Goal: Check status: Check status

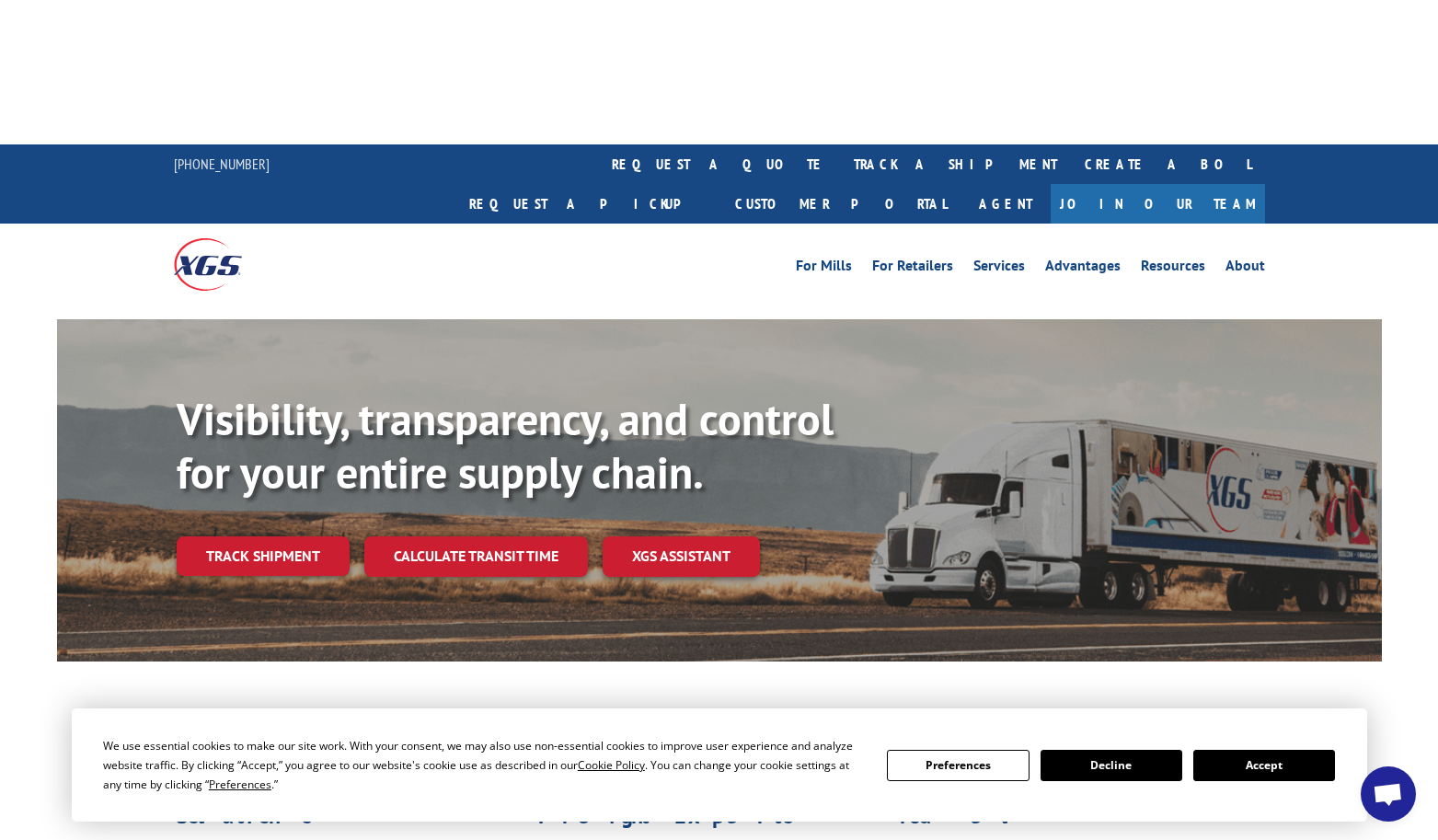
click at [1231, 755] on button "Accept" at bounding box center [1265, 765] width 142 height 32
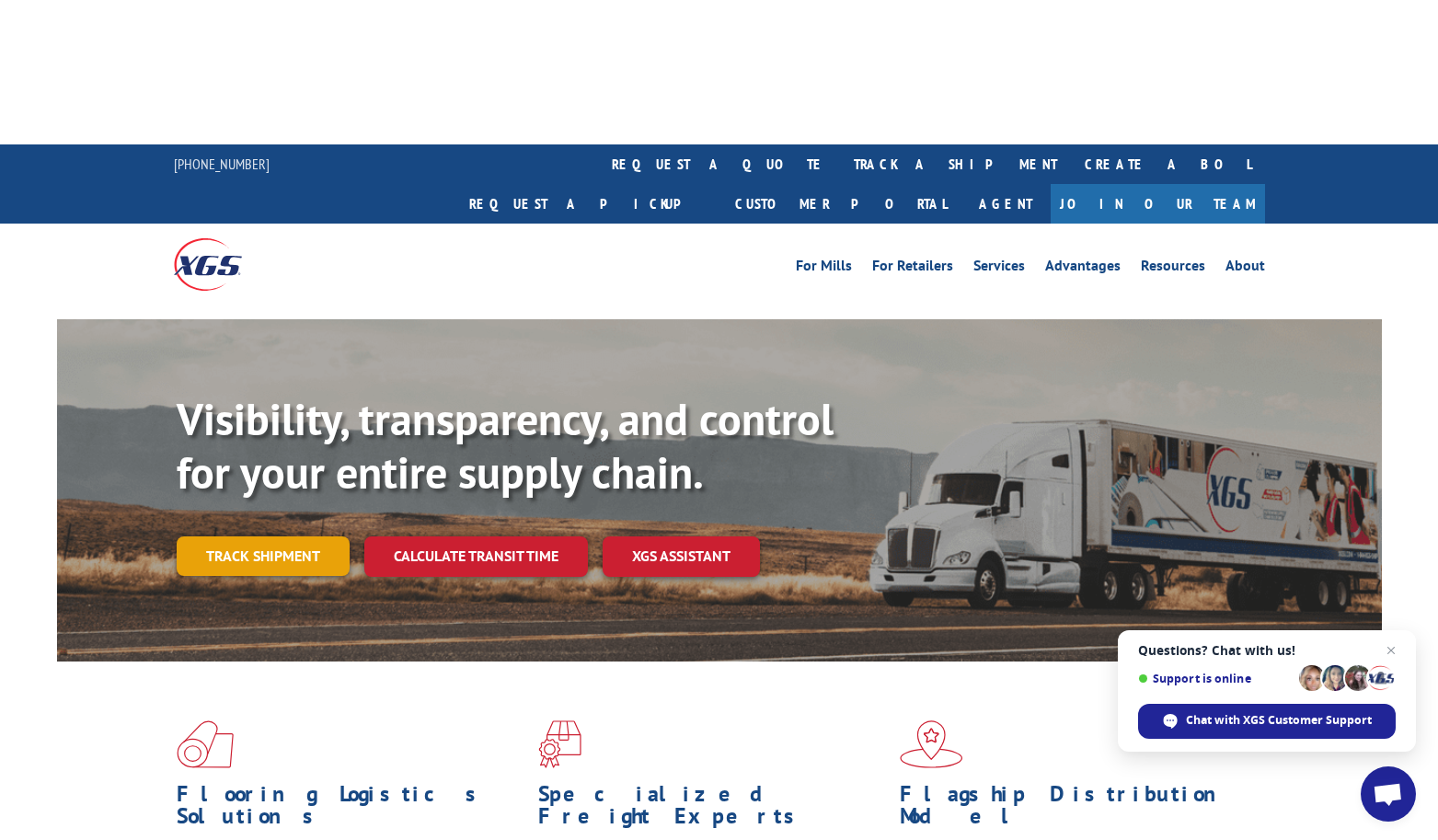
click at [273, 536] on link "Track shipment" at bounding box center [262, 556] width 173 height 38
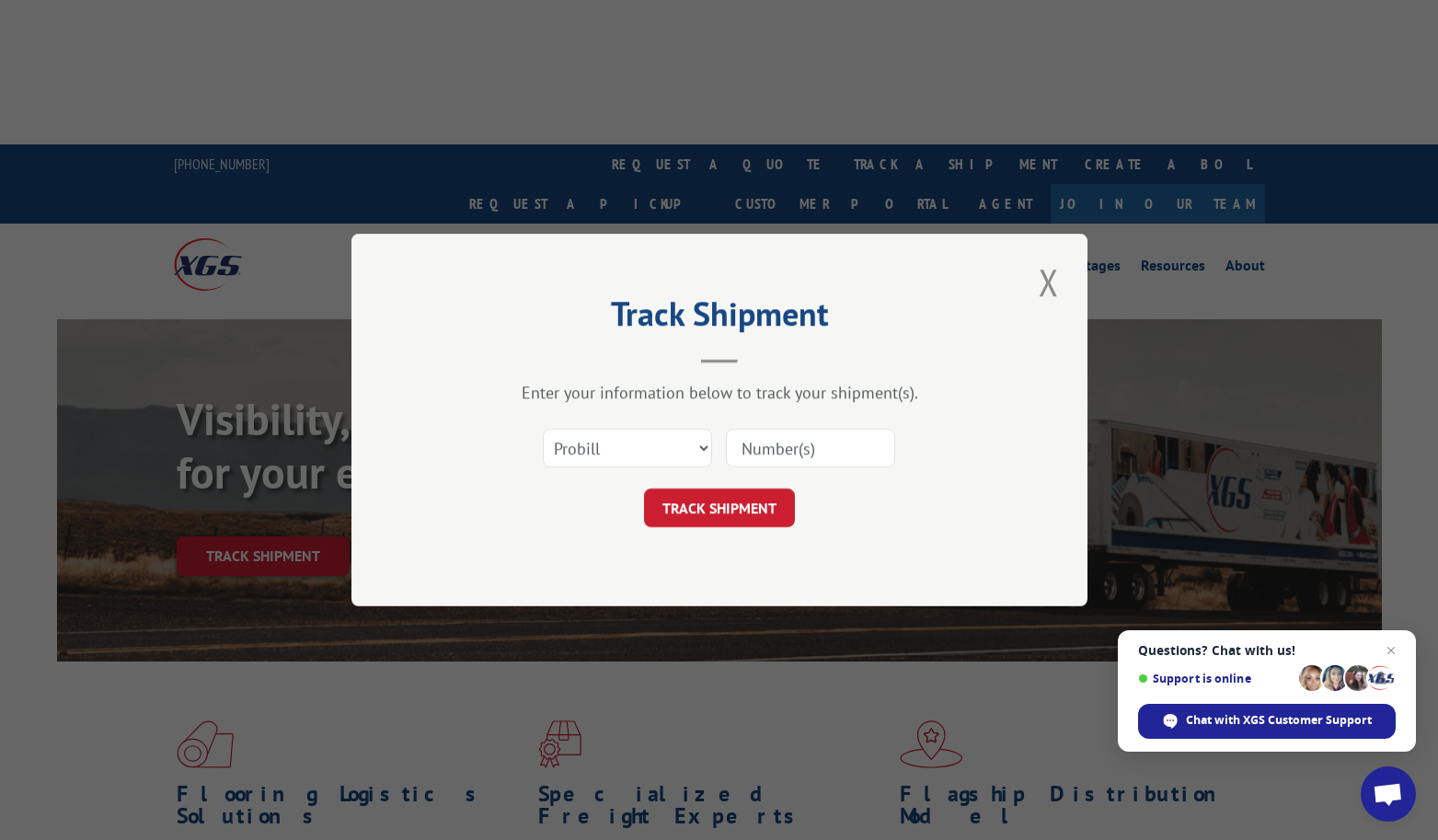
click at [791, 443] on input at bounding box center [810, 448] width 170 height 38
paste input "17399506"
type input "17399506"
click at [721, 497] on button "TRACK SHIPMENT" at bounding box center [719, 508] width 151 height 38
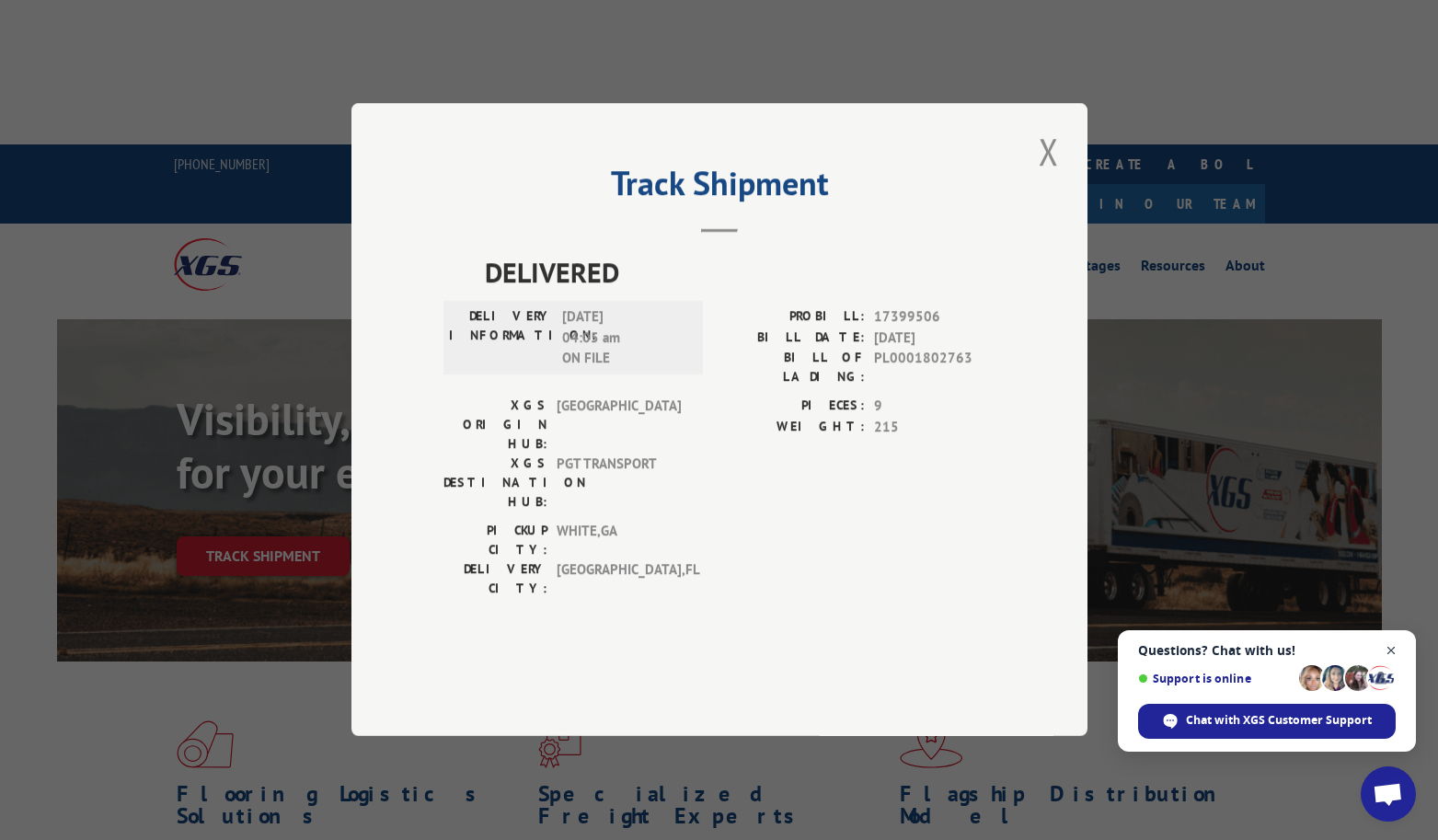
click at [1394, 654] on span "Open chat" at bounding box center [1392, 651] width 23 height 23
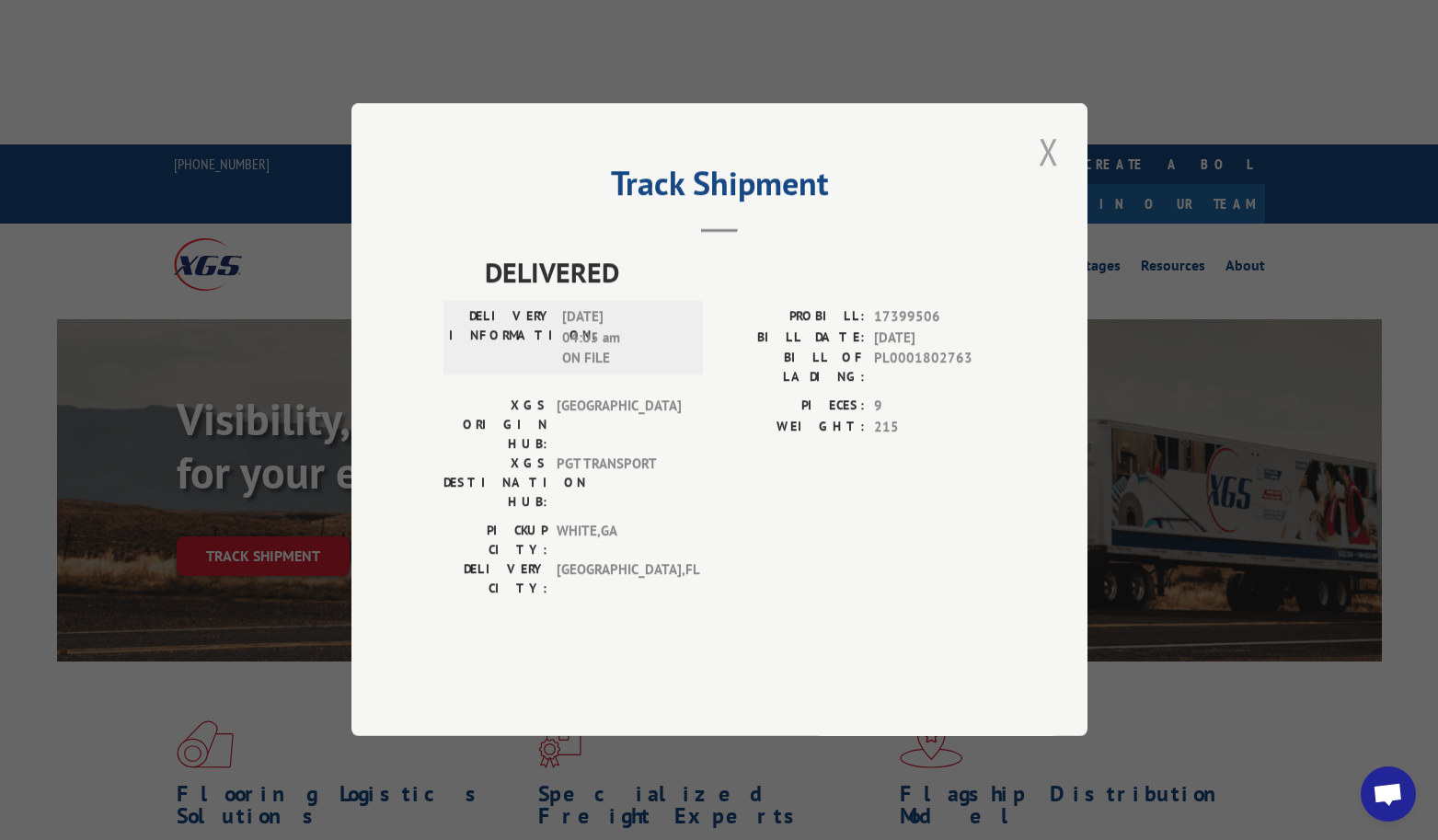
click at [1049, 176] on button "Close modal" at bounding box center [1049, 151] width 32 height 51
